Goal: Understand process/instructions: Learn about a topic

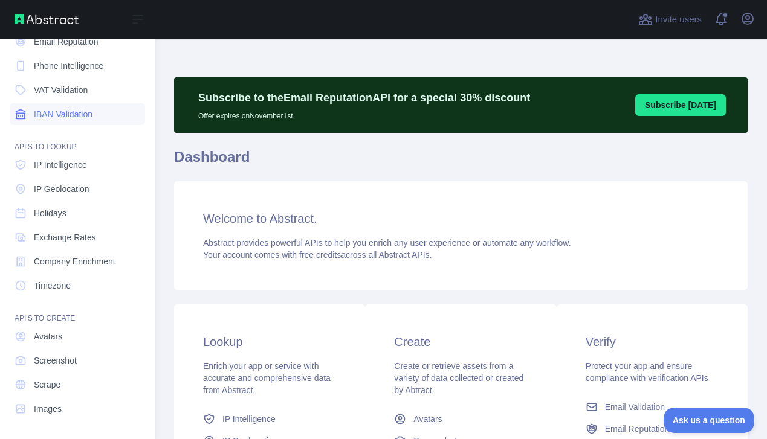
scroll to position [83, 0]
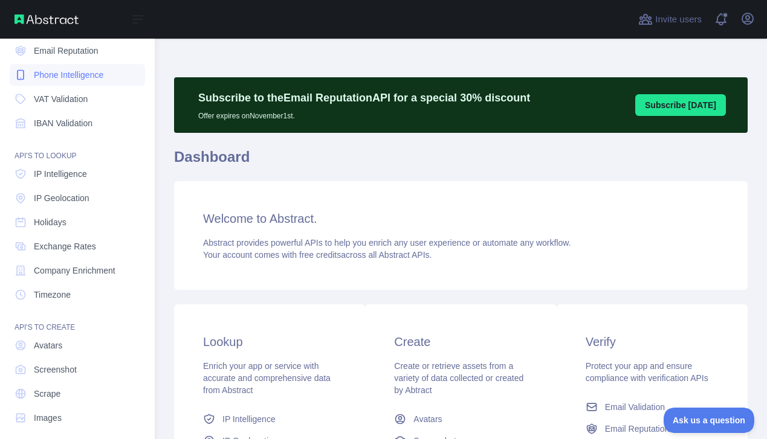
click at [56, 72] on span "Phone Intelligence" at bounding box center [68, 75] width 69 height 12
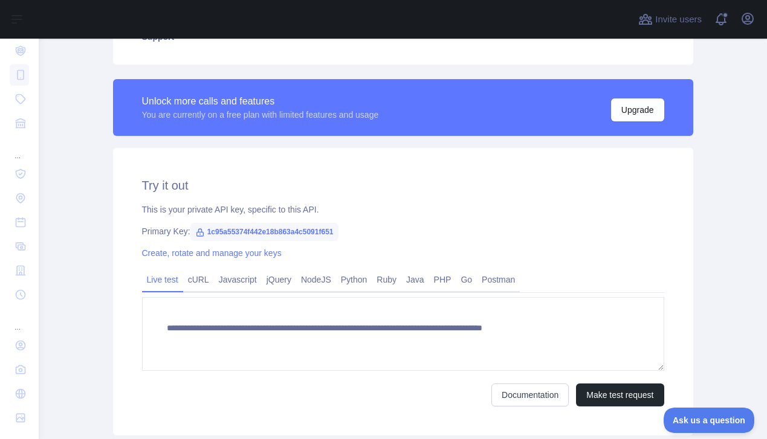
scroll to position [379, 0]
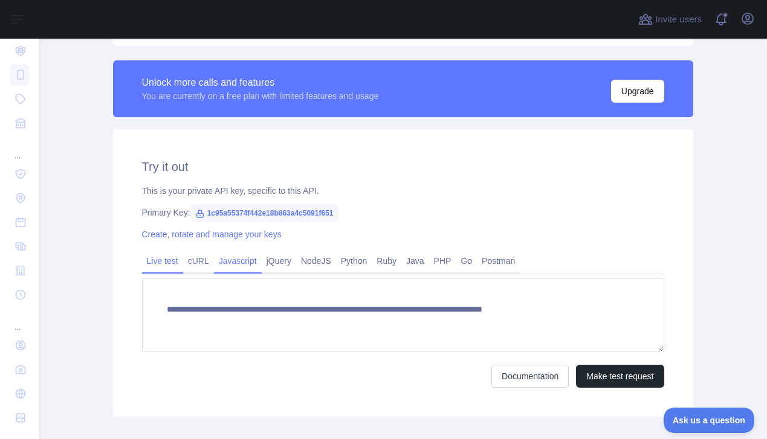
click at [233, 264] on link "Javascript" at bounding box center [238, 260] width 48 height 19
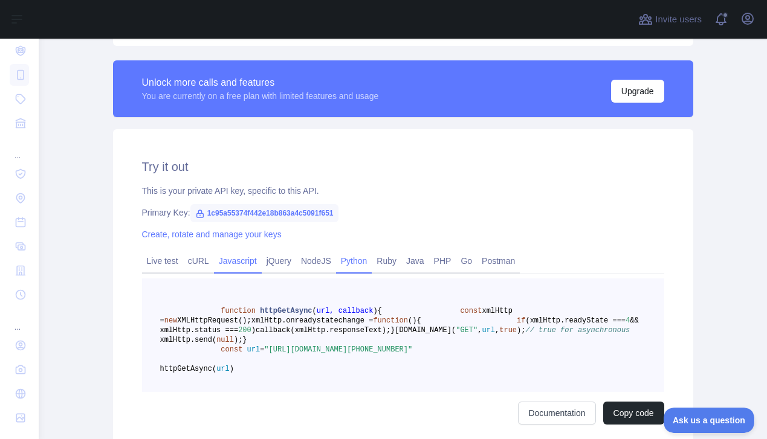
click at [360, 254] on link "Python" at bounding box center [354, 260] width 36 height 19
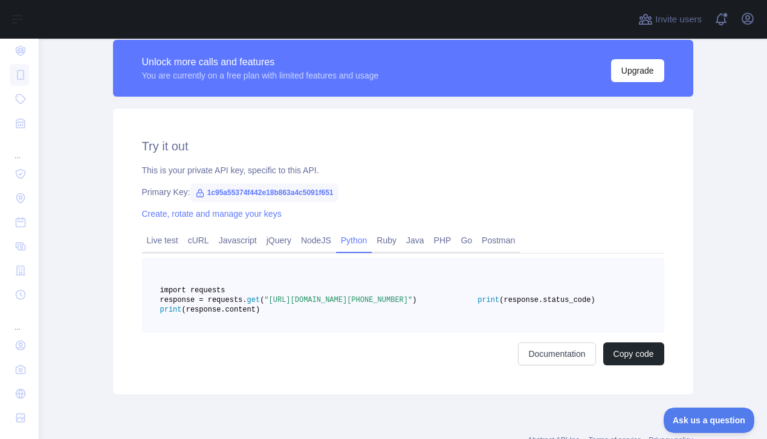
scroll to position [402, 0]
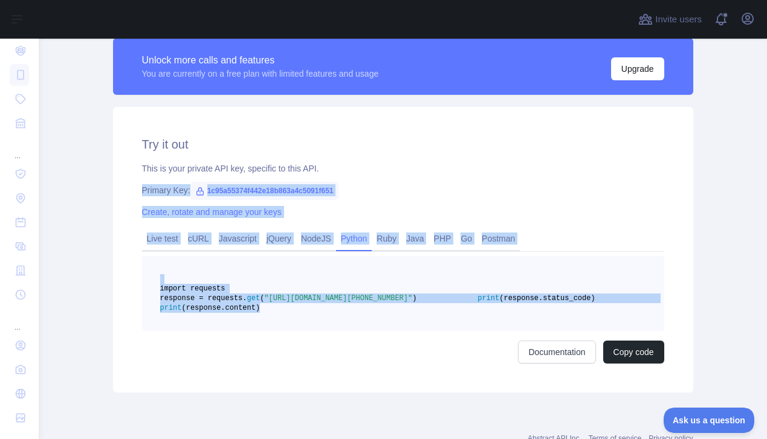
drag, startPoint x: 330, startPoint y: 355, endPoint x: 152, endPoint y: 175, distance: 253.7
click at [152, 175] on div "Try it out This is your private API key, specific to this API. Primary Key: 1c9…" at bounding box center [403, 250] width 580 height 286
copy div "Primary Key: 1c95a55374f442e18b863a4c5091f651 Create, rotate and manage your ke…"
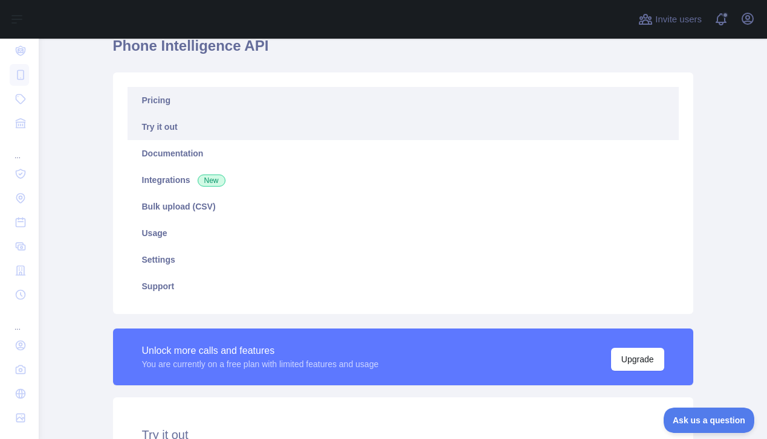
scroll to position [248, 0]
